Goal: Task Accomplishment & Management: Use online tool/utility

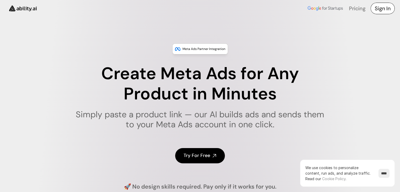
click at [380, 8] on h4 "Sign In" at bounding box center [383, 8] width 16 height 7
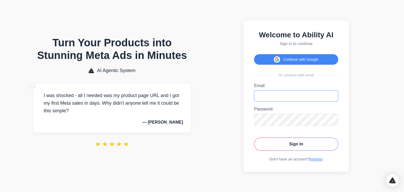
click at [281, 96] on input "Email" at bounding box center [296, 95] width 84 height 11
type input "**********"
click at [308, 147] on button "Sign In" at bounding box center [296, 143] width 84 height 13
click at [294, 144] on button "Sign In" at bounding box center [296, 143] width 84 height 13
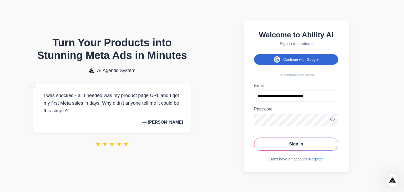
click at [307, 62] on button "Continue with Google" at bounding box center [296, 59] width 84 height 11
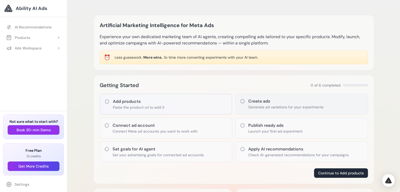
click at [253, 108] on p "Generate ad variations for your experiments" at bounding box center [285, 106] width 75 height 5
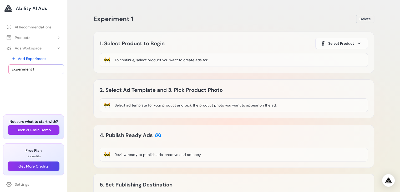
click at [336, 43] on span "Select Product" at bounding box center [341, 43] width 26 height 5
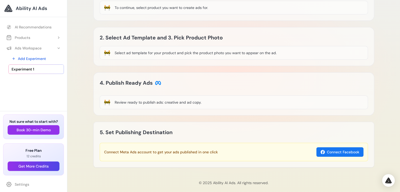
scroll to position [58, 0]
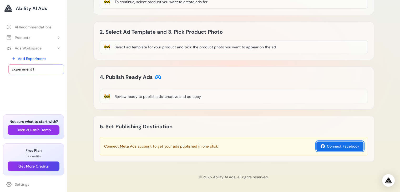
click at [324, 146] on button "Connect Facebook" at bounding box center [339, 145] width 47 height 9
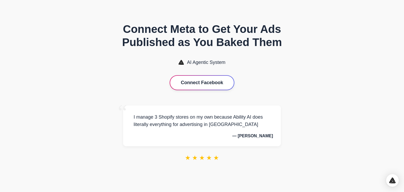
click at [221, 87] on button "Connect Facebook" at bounding box center [201, 83] width 63 height 14
